Goal: Information Seeking & Learning: Find specific fact

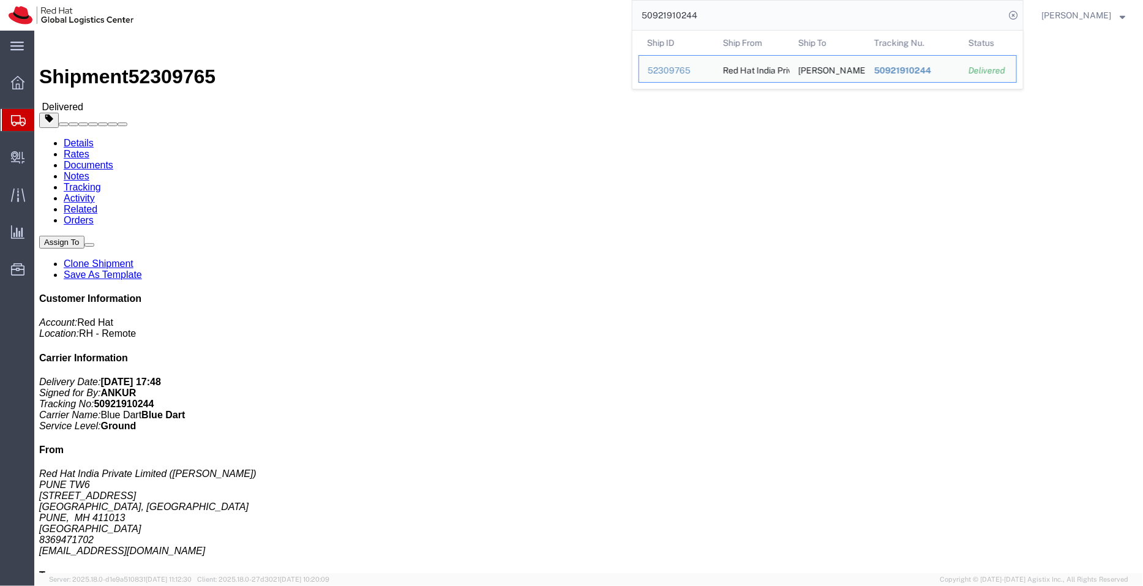
scroll to position [223, 0]
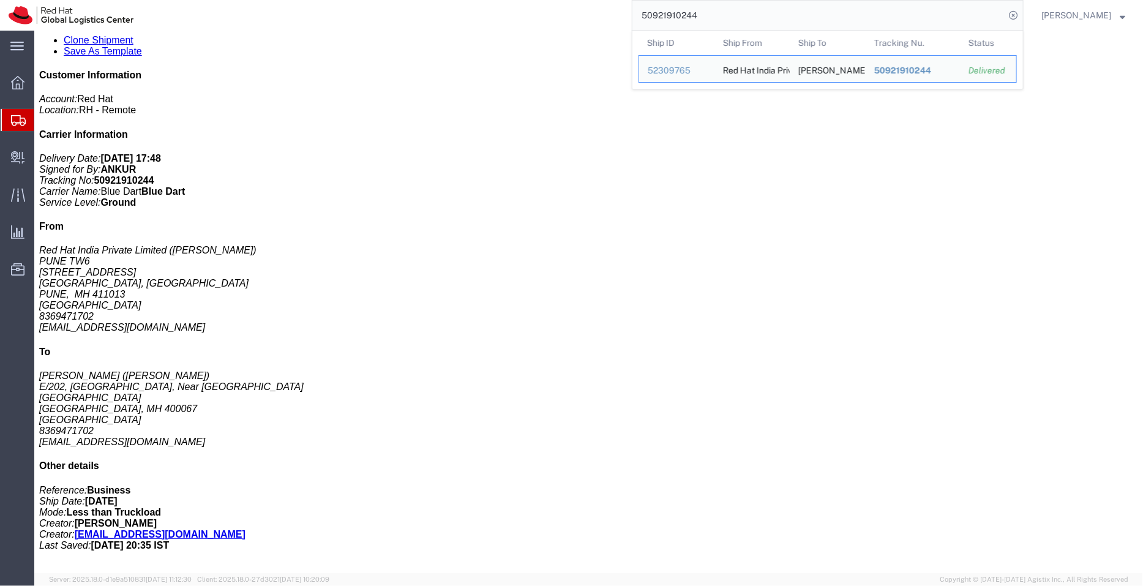
drag, startPoint x: 0, startPoint y: 0, endPoint x: 606, endPoint y: 13, distance: 605.7
click at [606, 13] on div "50921910244 Ship ID Ship From Ship To Tracking Nu. Status Ship ID 52309765 Ship…" at bounding box center [583, 15] width 882 height 31
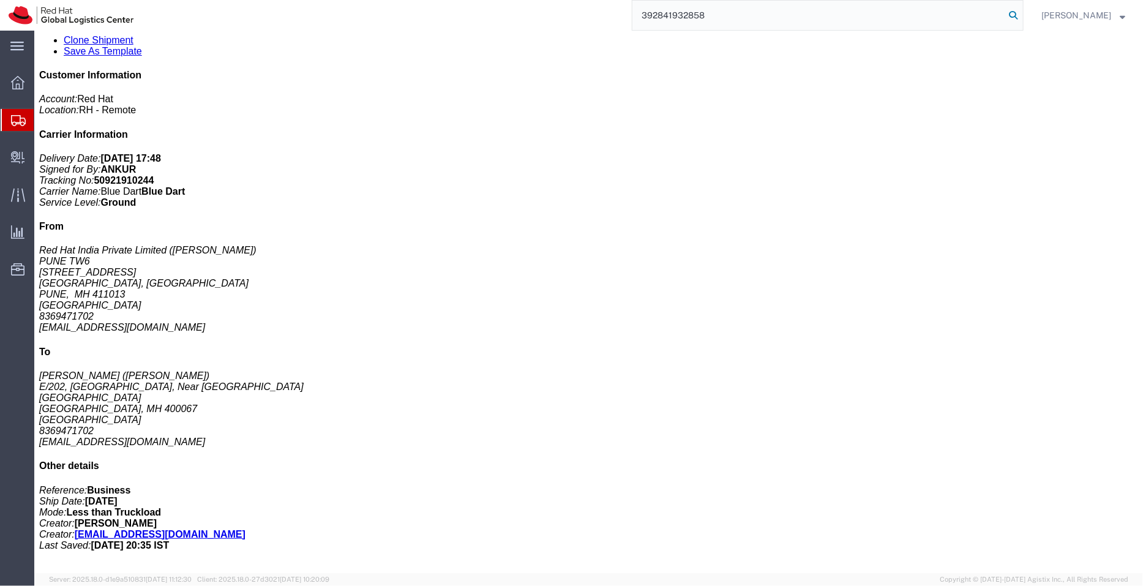
click at [1016, 10] on icon at bounding box center [1013, 15] width 17 height 17
type input "392841932858"
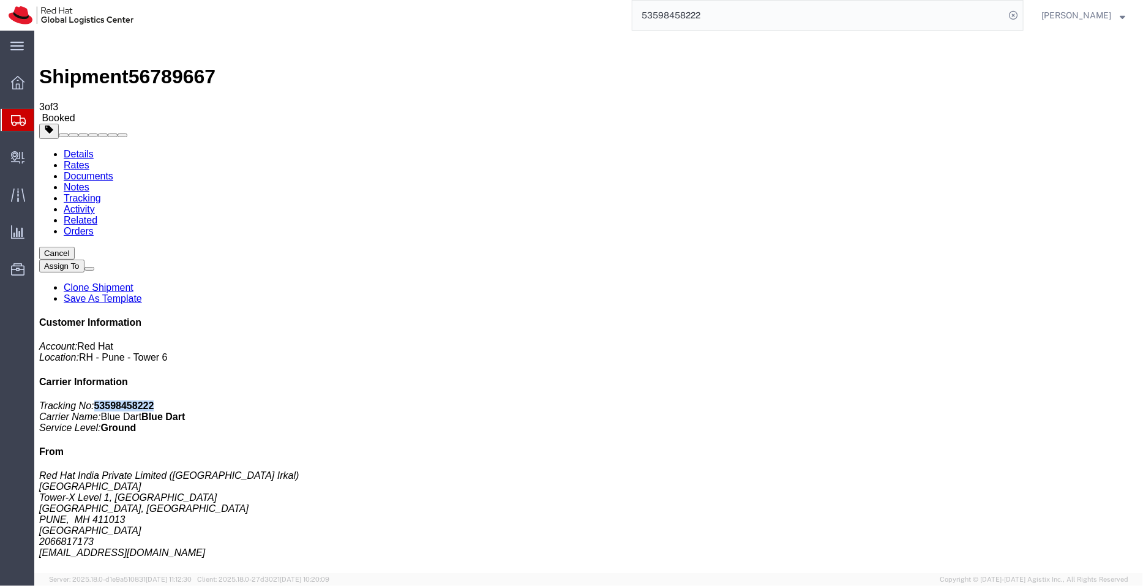
drag, startPoint x: 1024, startPoint y: 187, endPoint x: 970, endPoint y: 187, distance: 53.9
click at [970, 400] on p "Tracking No: 53598458222 Carrier Name: Blue Dart Blue Dart Service Level: Ground" at bounding box center [588, 416] width 1099 height 33
copy b "53598458222"
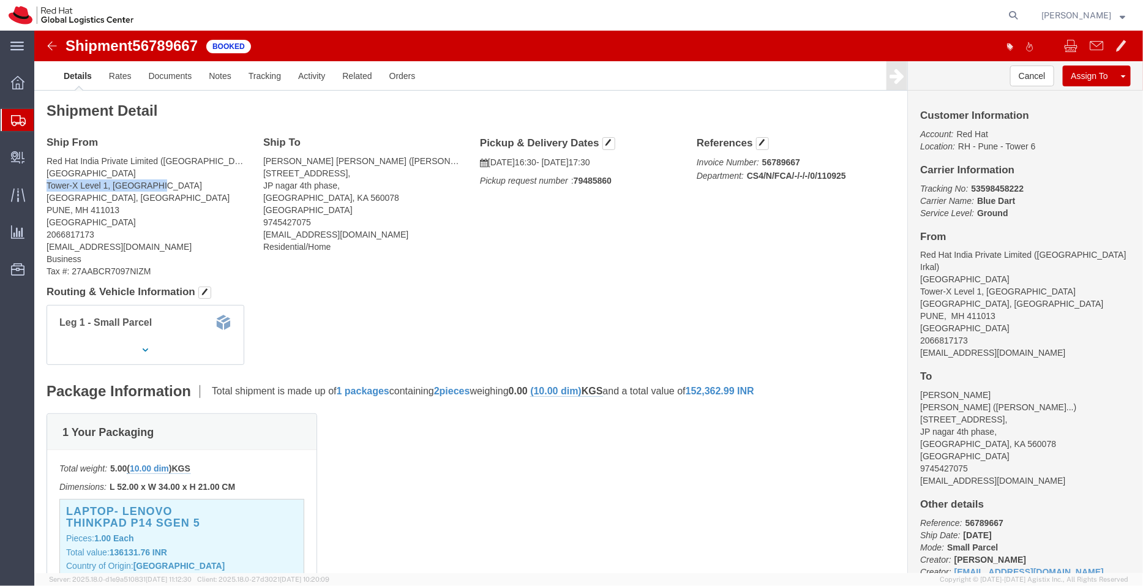
drag, startPoint x: 13, startPoint y: 156, endPoint x: 122, endPoint y: 157, distance: 109.0
click address "Red Hat India Private Limited (Sajeel Irkal) PUNE Tower-X Level 1, Cyber City M…"
copy address "Tower-X Level 1, Cyber City"
drag, startPoint x: 322, startPoint y: 128, endPoint x: 228, endPoint y: 121, distance: 94.5
click div "Ship To Ashish Anand Narayanan (Ashish Anand Narayanan) 001, #83, 3rd main road…"
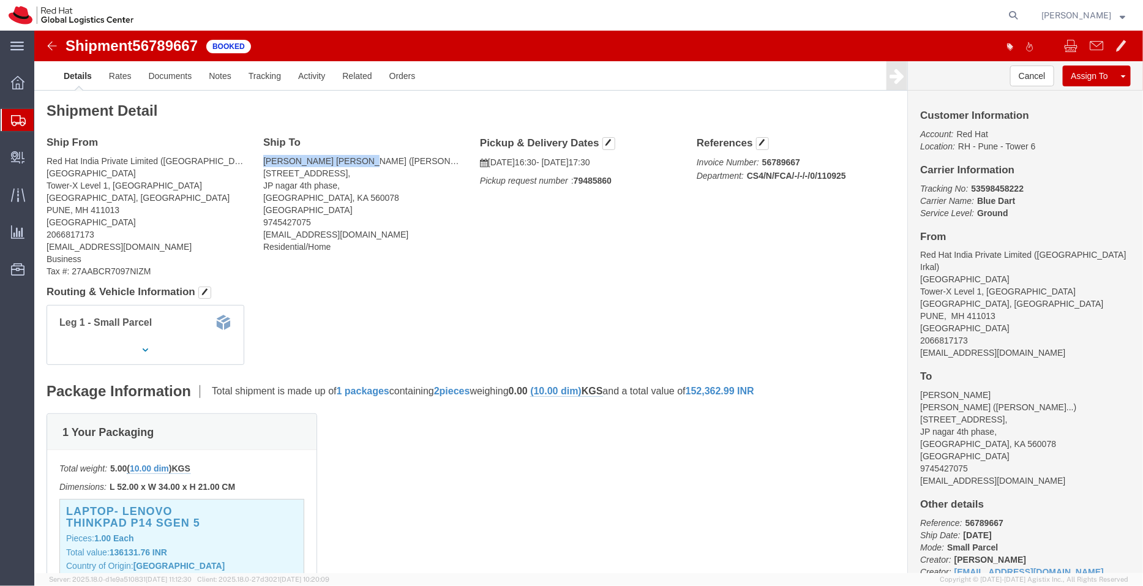
copy address "Ashish Anand Narayanan"
drag, startPoint x: 312, startPoint y: 169, endPoint x: 228, endPoint y: 140, distance: 89.3
click address "Ashish Anand Narayanan (Ashish Anand Narayanan) 001, #83, 3rd main road, JP nag…"
copy address "001, #83, 3rd main road, JP nagar 4th phase, Bangalore, KA 560078"
drag, startPoint x: 281, startPoint y: 189, endPoint x: 228, endPoint y: 189, distance: 52.7
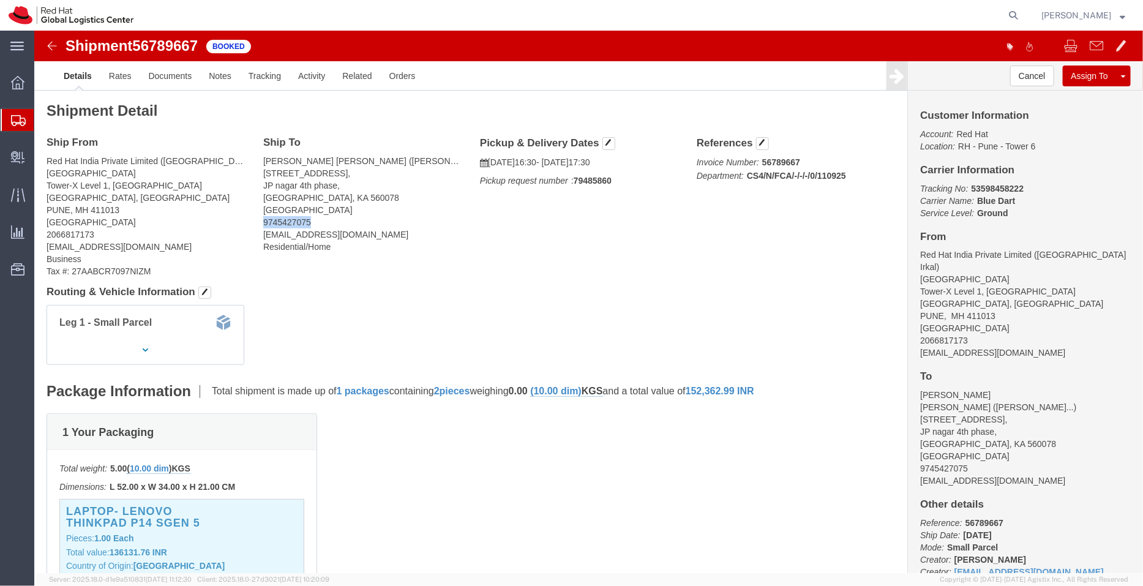
click address "Ashish Anand Narayanan (Ashish Anand Narayanan) 001, #83, 3rd main road, JP nag…"
copy address "9745427075"
click div "Laptop- LENOVO THINKPAD P14 SGEN 5 Pieces: 1.00 Each Total value: 136131.76 INR…"
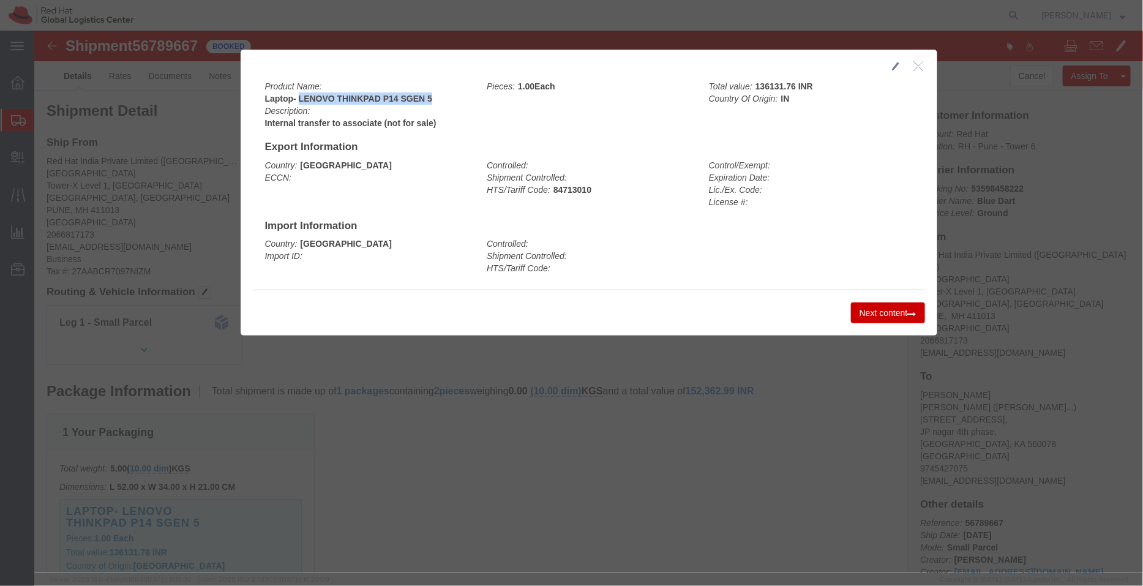
drag, startPoint x: 399, startPoint y: 66, endPoint x: 262, endPoint y: 66, distance: 136.5
click div "Product Name: Laptop- LENOVO THINKPAD P14 SGEN 5 Description: Internal transfer…"
copy b "LENOVO THINKPAD P14 SGEN 5"
drag, startPoint x: 756, startPoint y: 55, endPoint x: 717, endPoint y: 53, distance: 39.2
click div "Total value: 136131.76 INR Country Of Origin: IN"
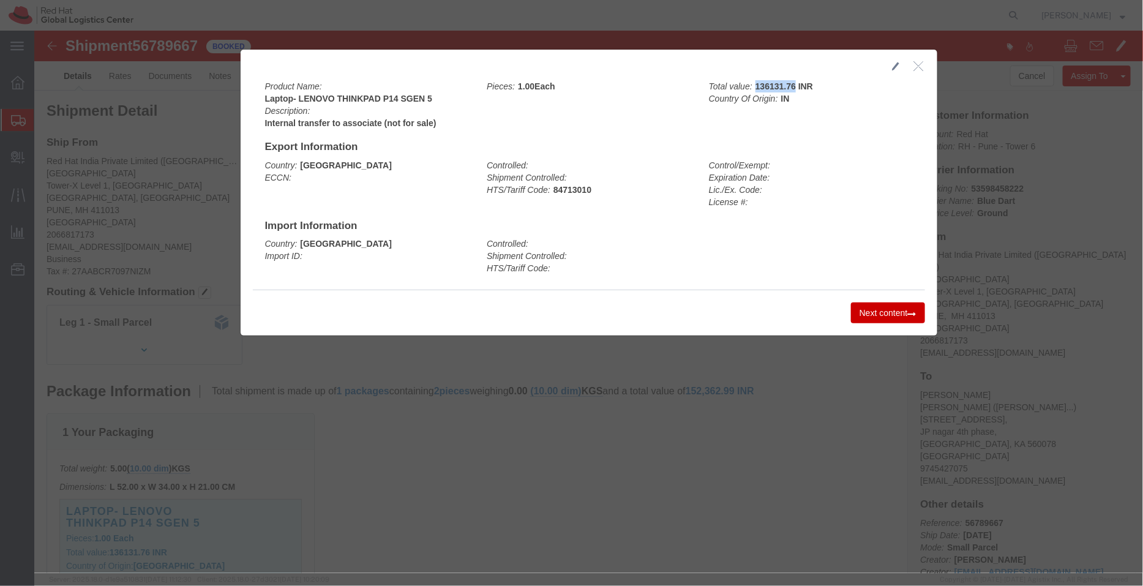
copy b "136131.76"
click icon "button"
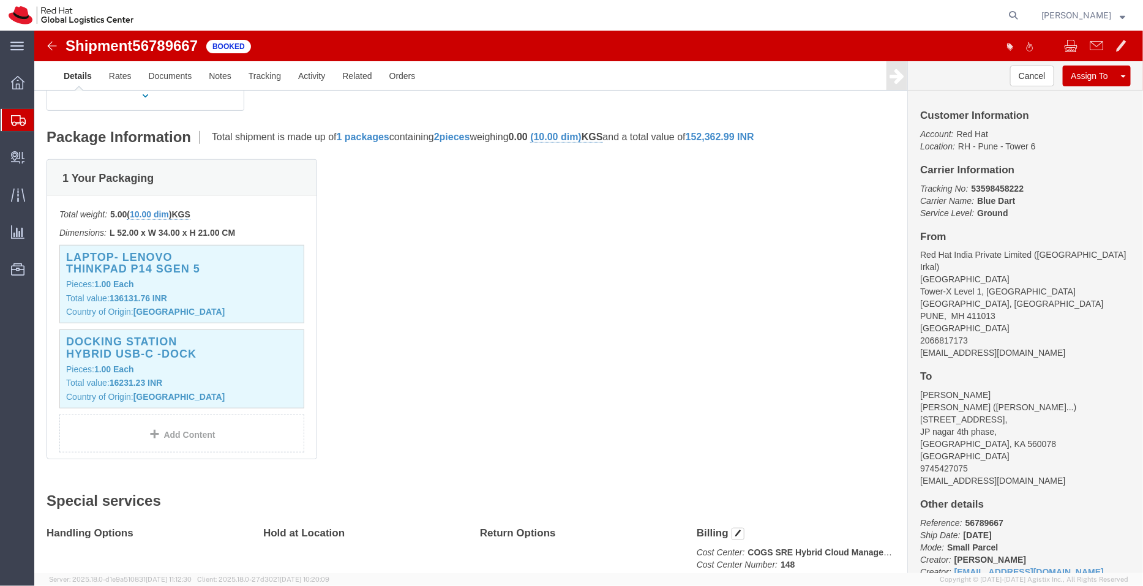
scroll to position [279, 0]
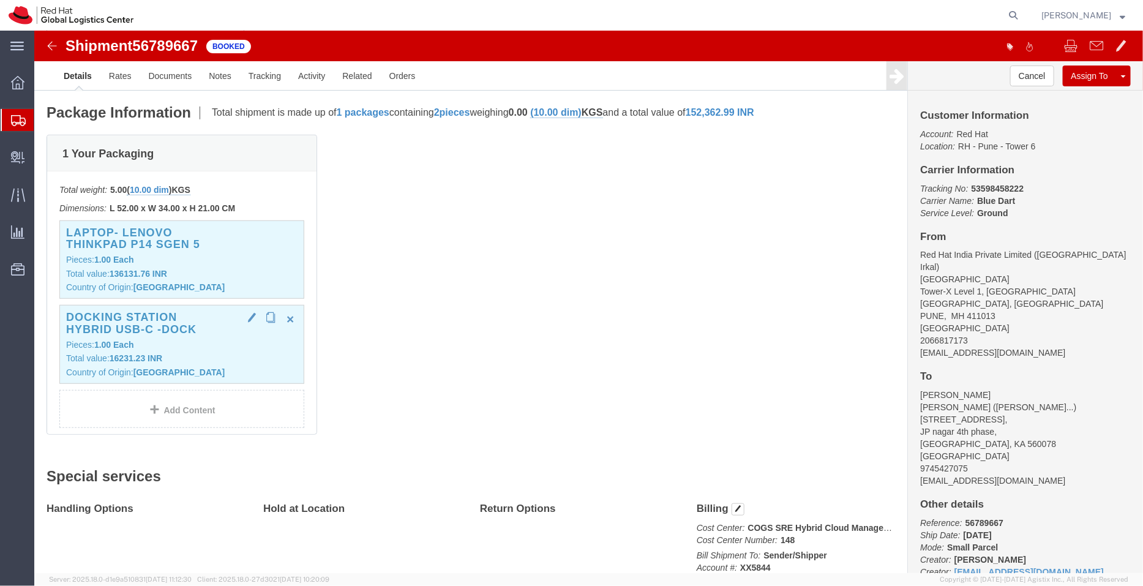
click div "Docking Station Hybrid USB-C -Dock Pieces: 1.00 Each Total value: 16231.23 INR …"
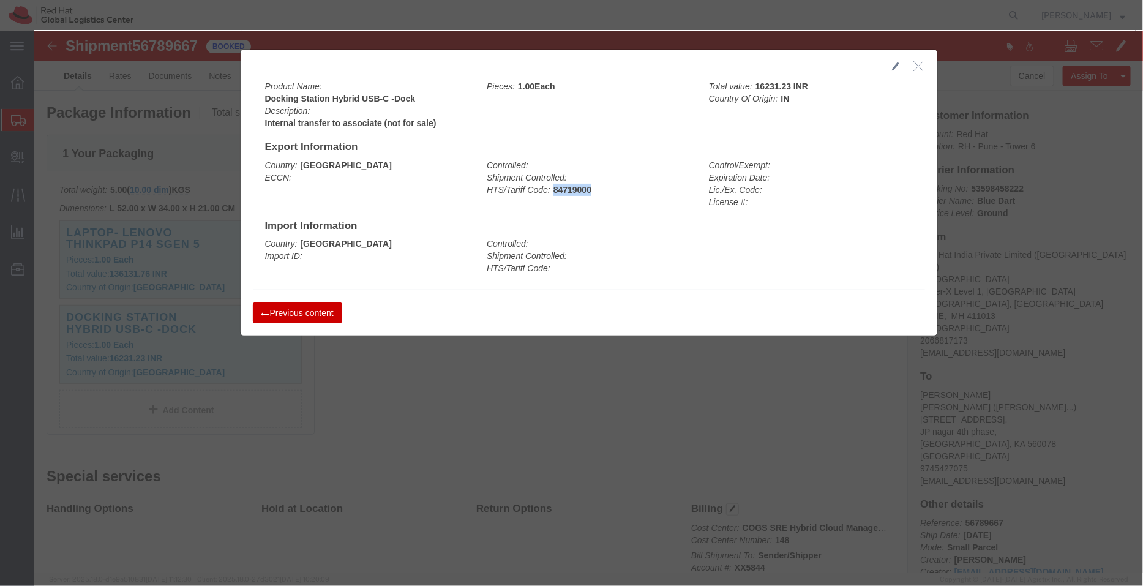
drag, startPoint x: 554, startPoint y: 155, endPoint x: 517, endPoint y: 157, distance: 37.4
click div "Controlled: Shipment Controlled: HTS/Tariff Code: 84719000"
copy b "84719000"
drag, startPoint x: 752, startPoint y: 56, endPoint x: 719, endPoint y: 55, distance: 33.7
click b "16231.23 INR"
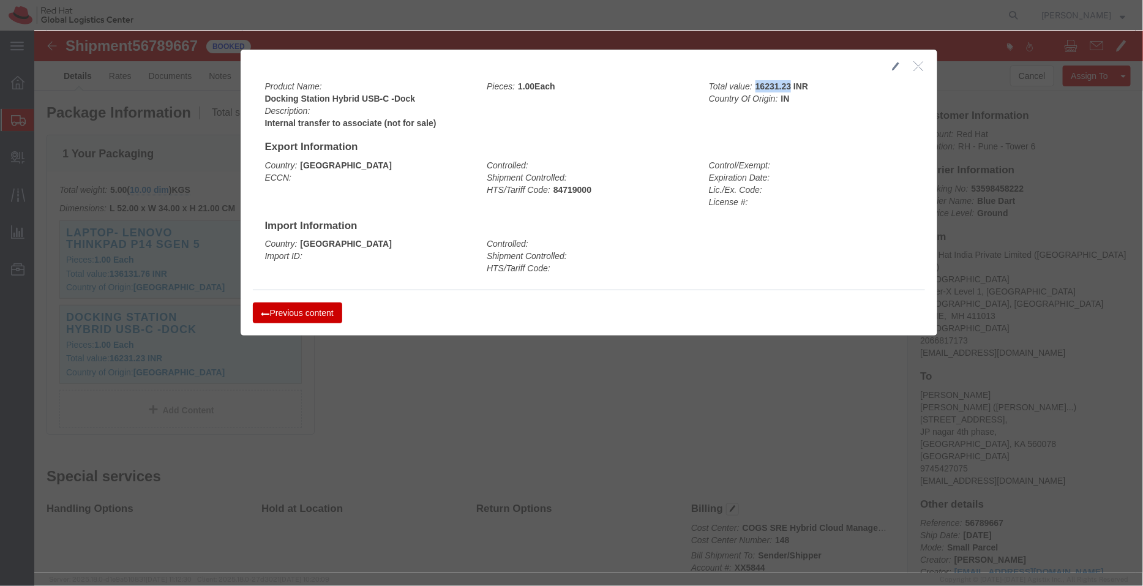
copy b "16231.23"
click icon "button"
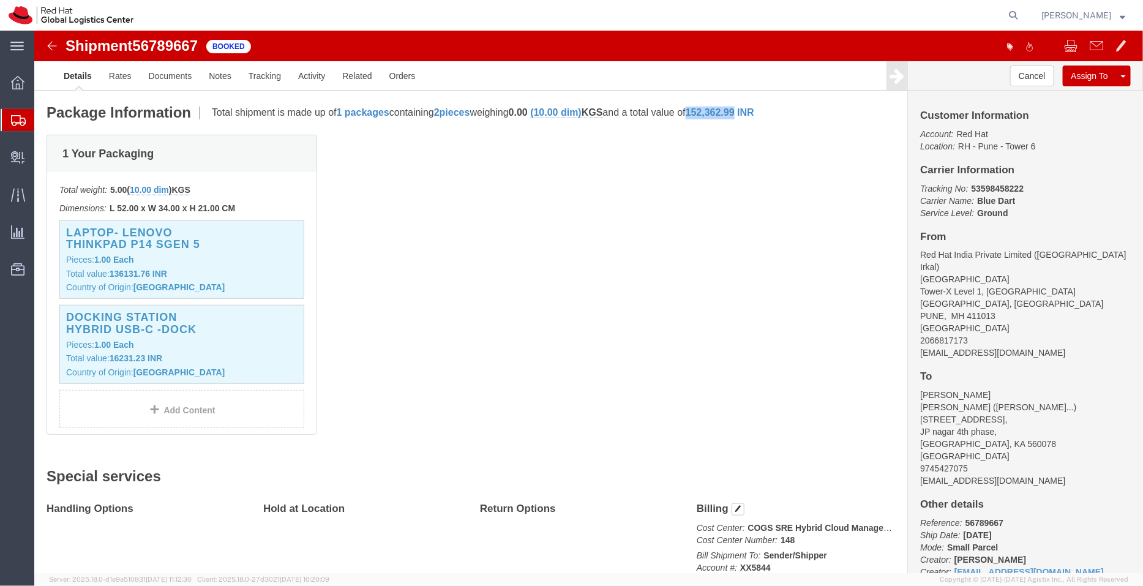
drag, startPoint x: 724, startPoint y: 84, endPoint x: 676, endPoint y: 83, distance: 48.4
click span "152,362.99"
copy span "152,362.99"
